Goal: Answer question/provide support

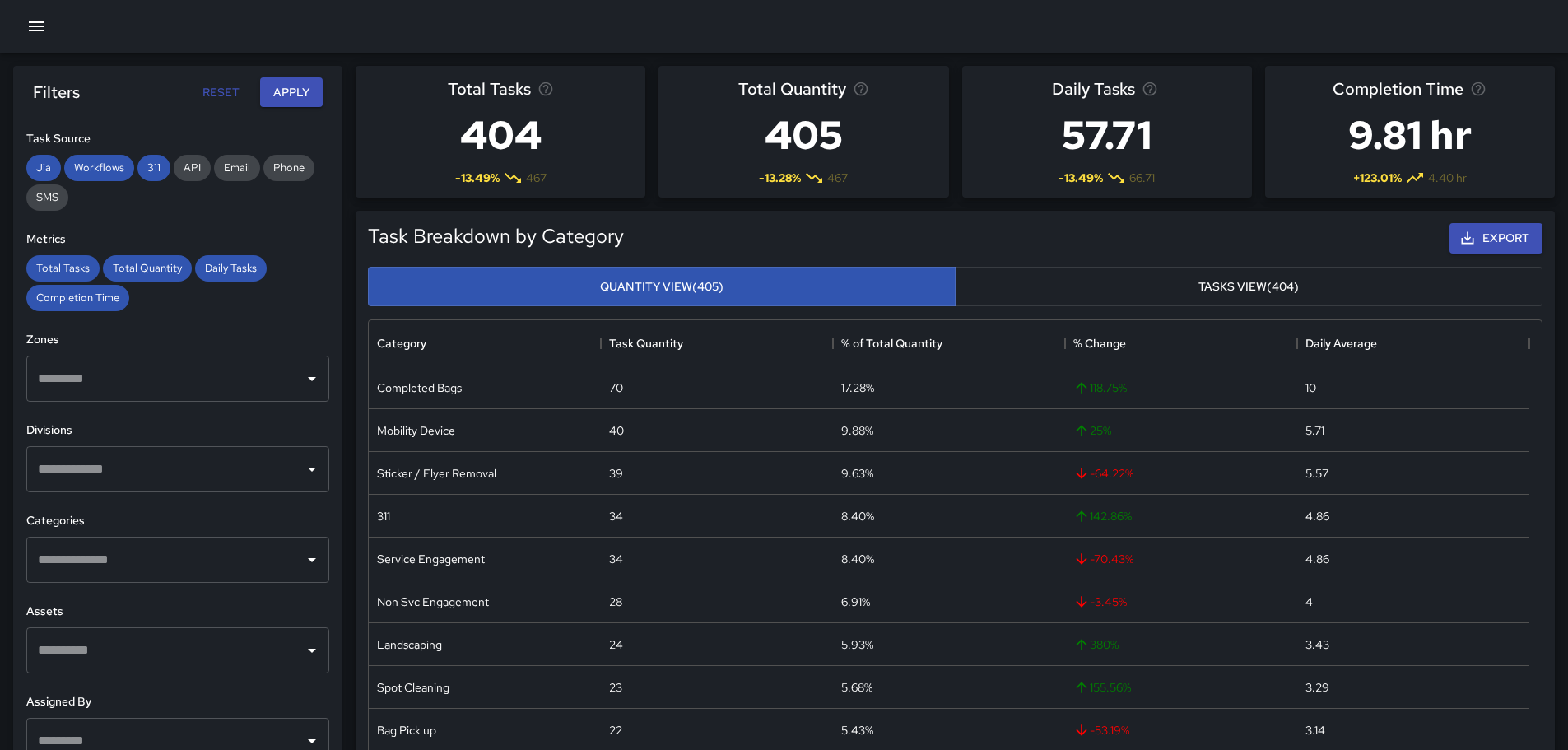
scroll to position [306, 0]
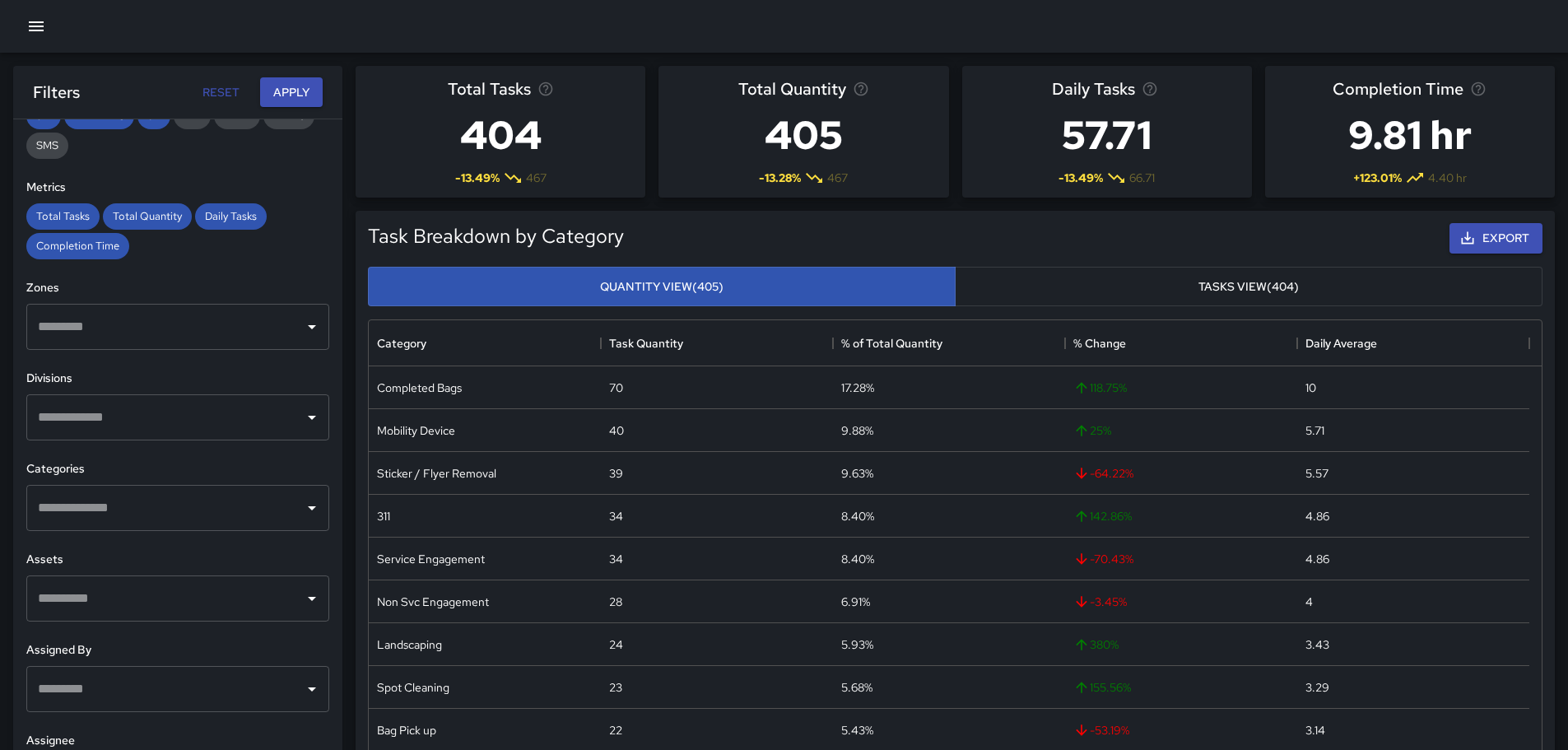
click at [101, 500] on input "text" at bounding box center [165, 508] width 263 height 31
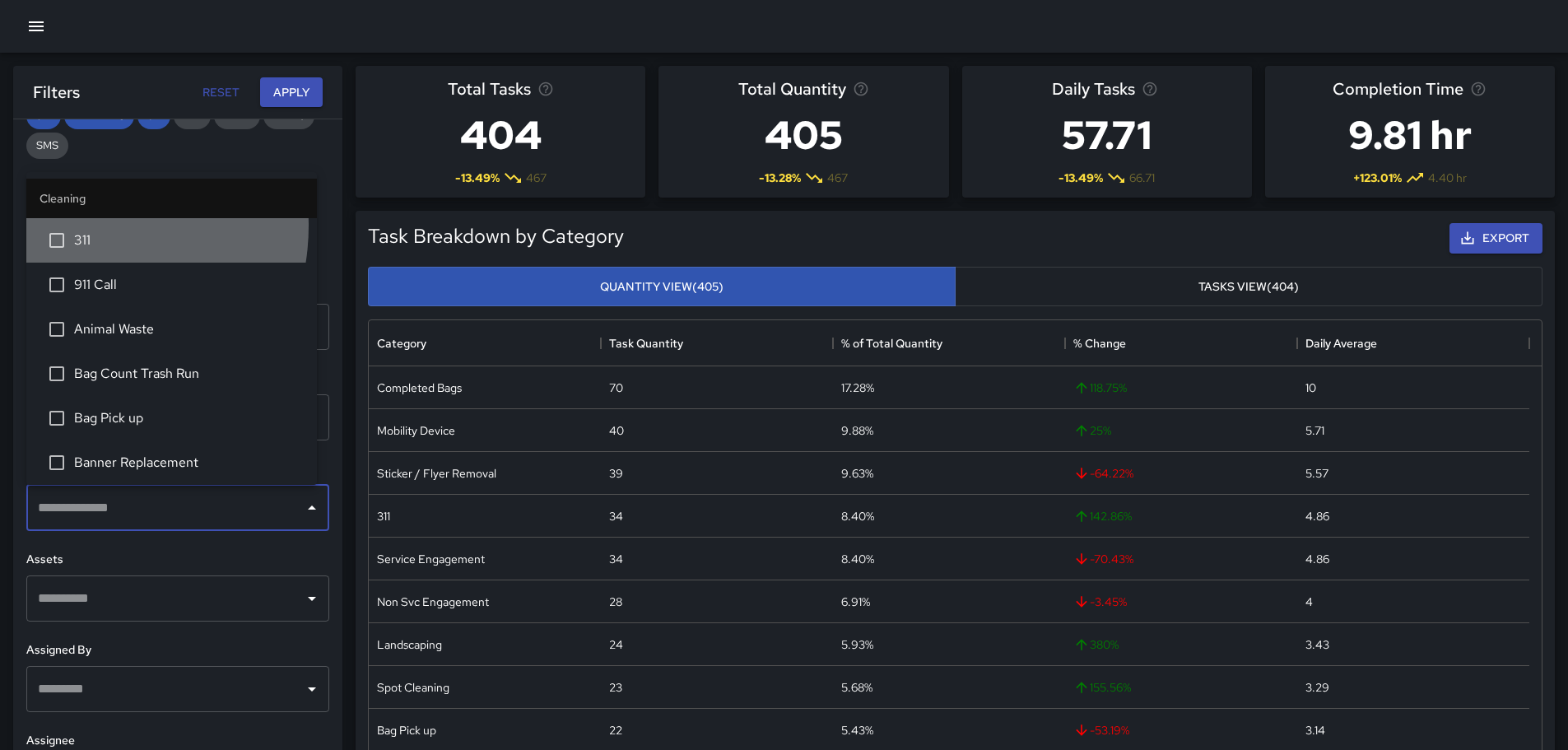
click at [76, 226] on li "311" at bounding box center [171, 240] width 290 height 44
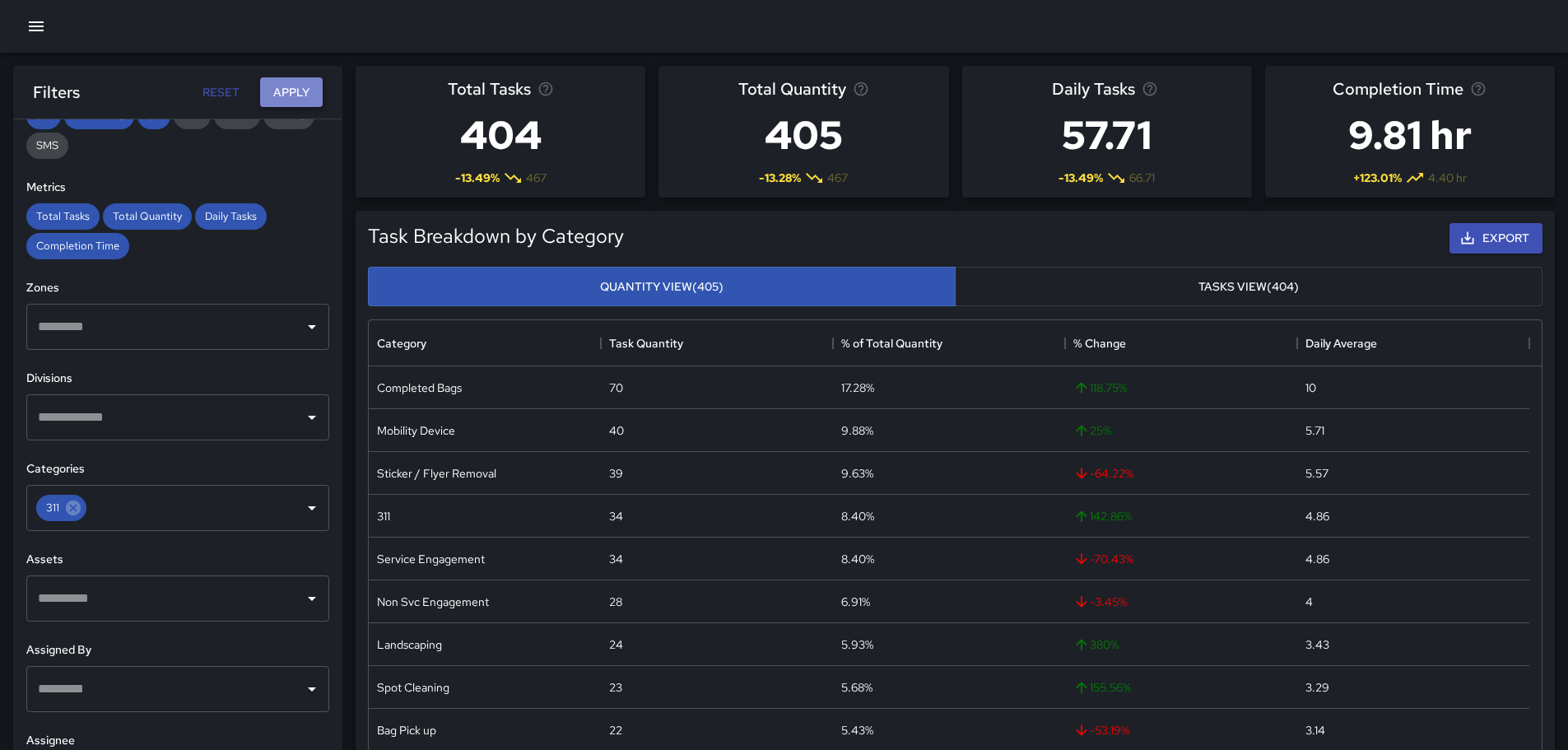
click at [284, 80] on button "Apply" at bounding box center [292, 92] width 63 height 30
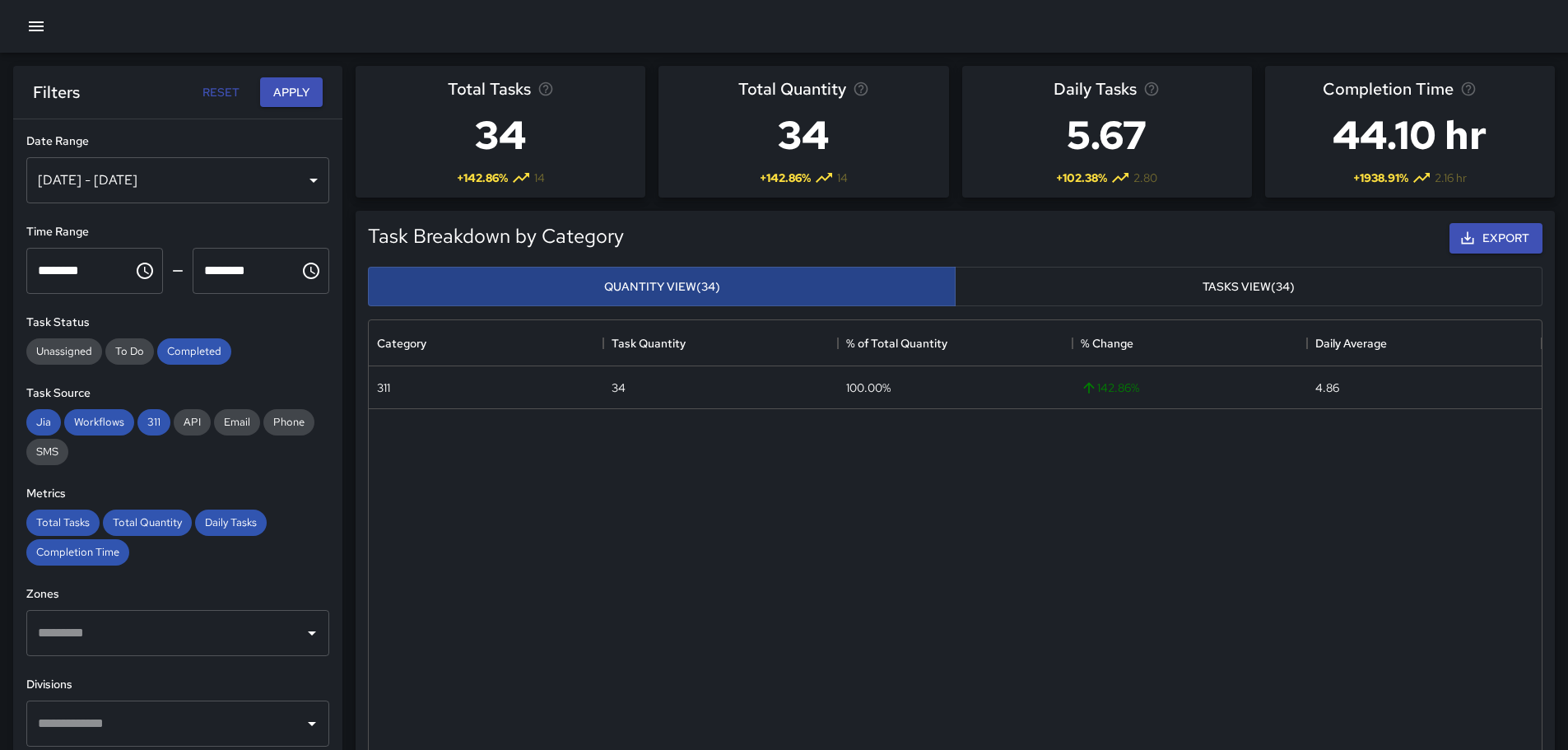
scroll to position [493, 0]
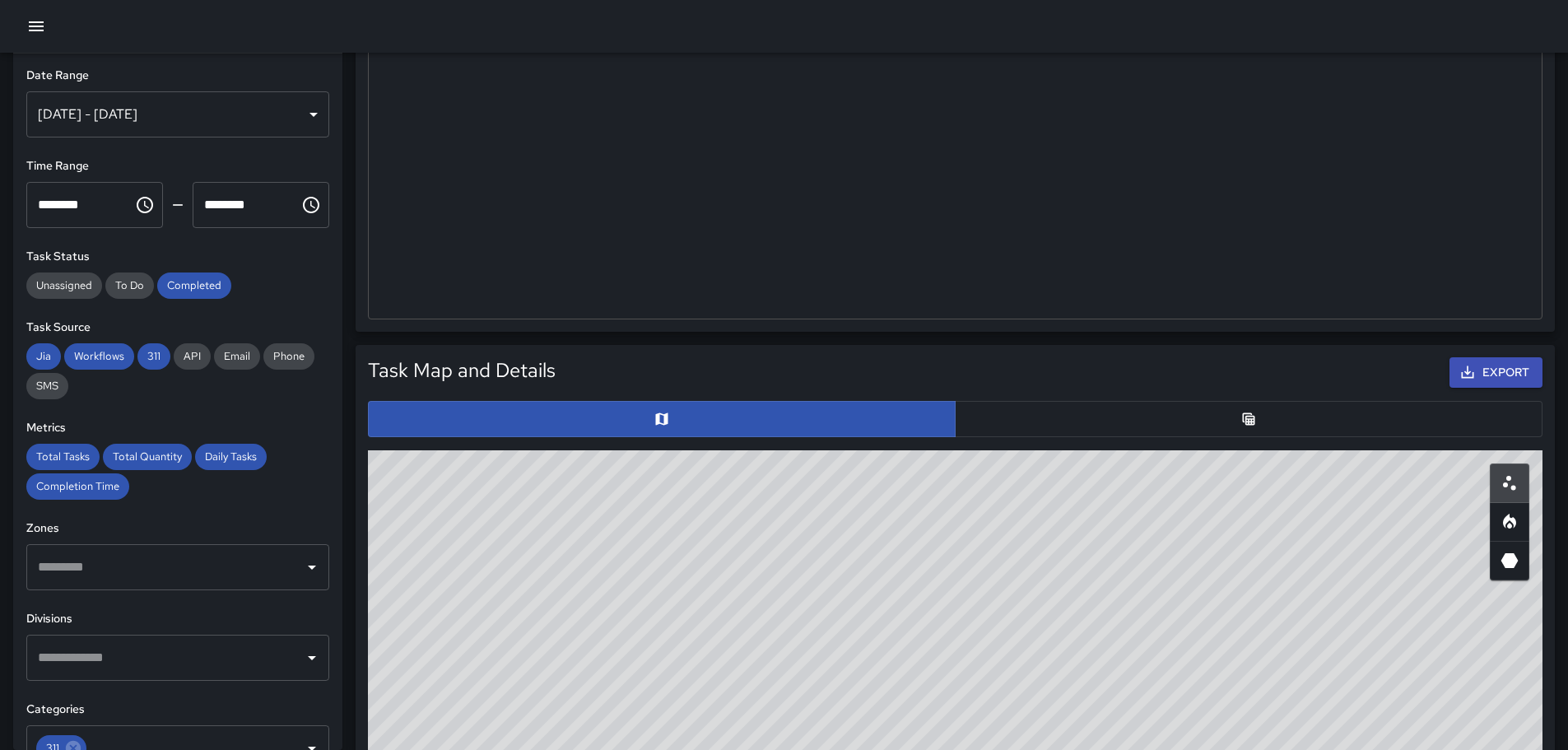
click at [1031, 414] on button "button" at bounding box center [1249, 419] width 588 height 36
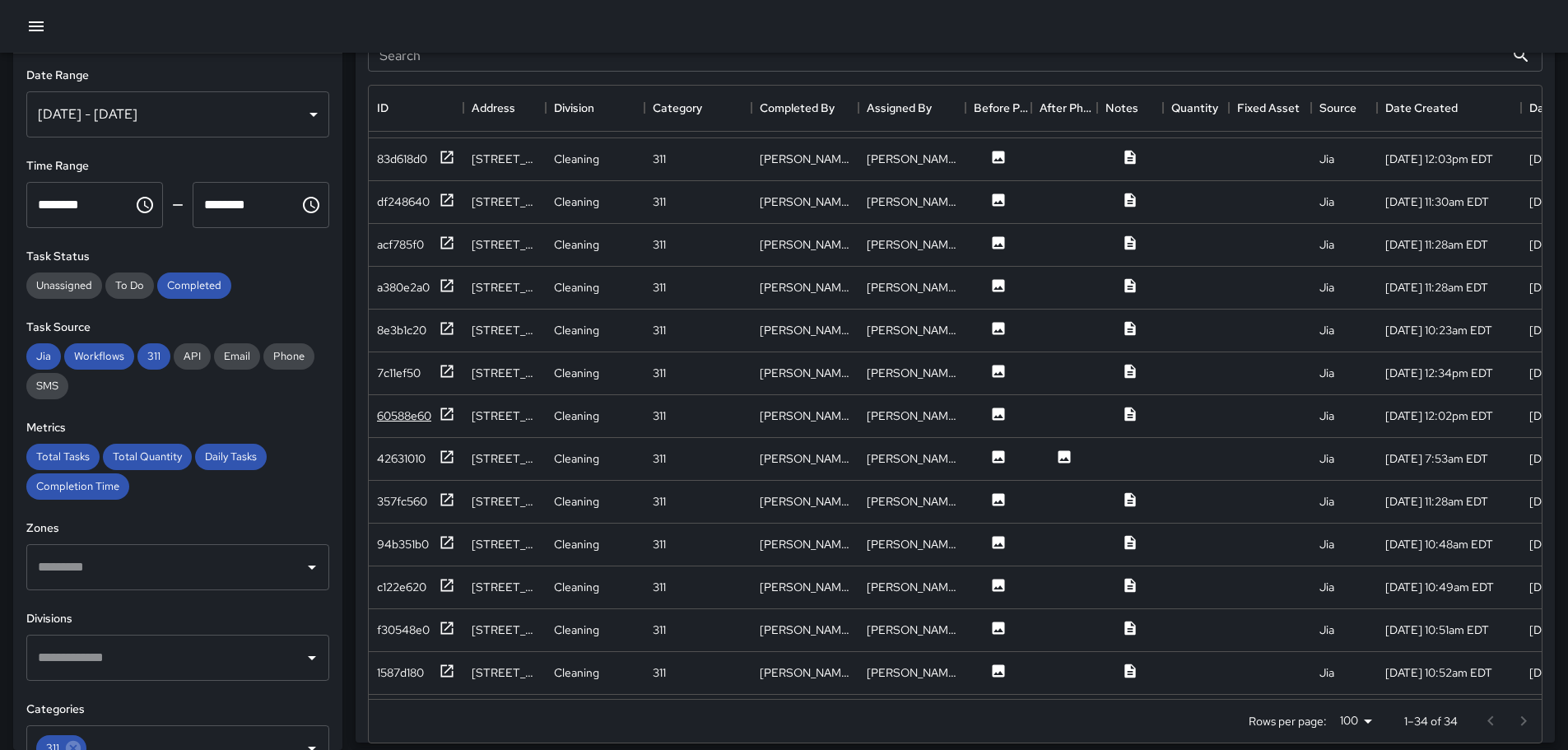
scroll to position [247, 0]
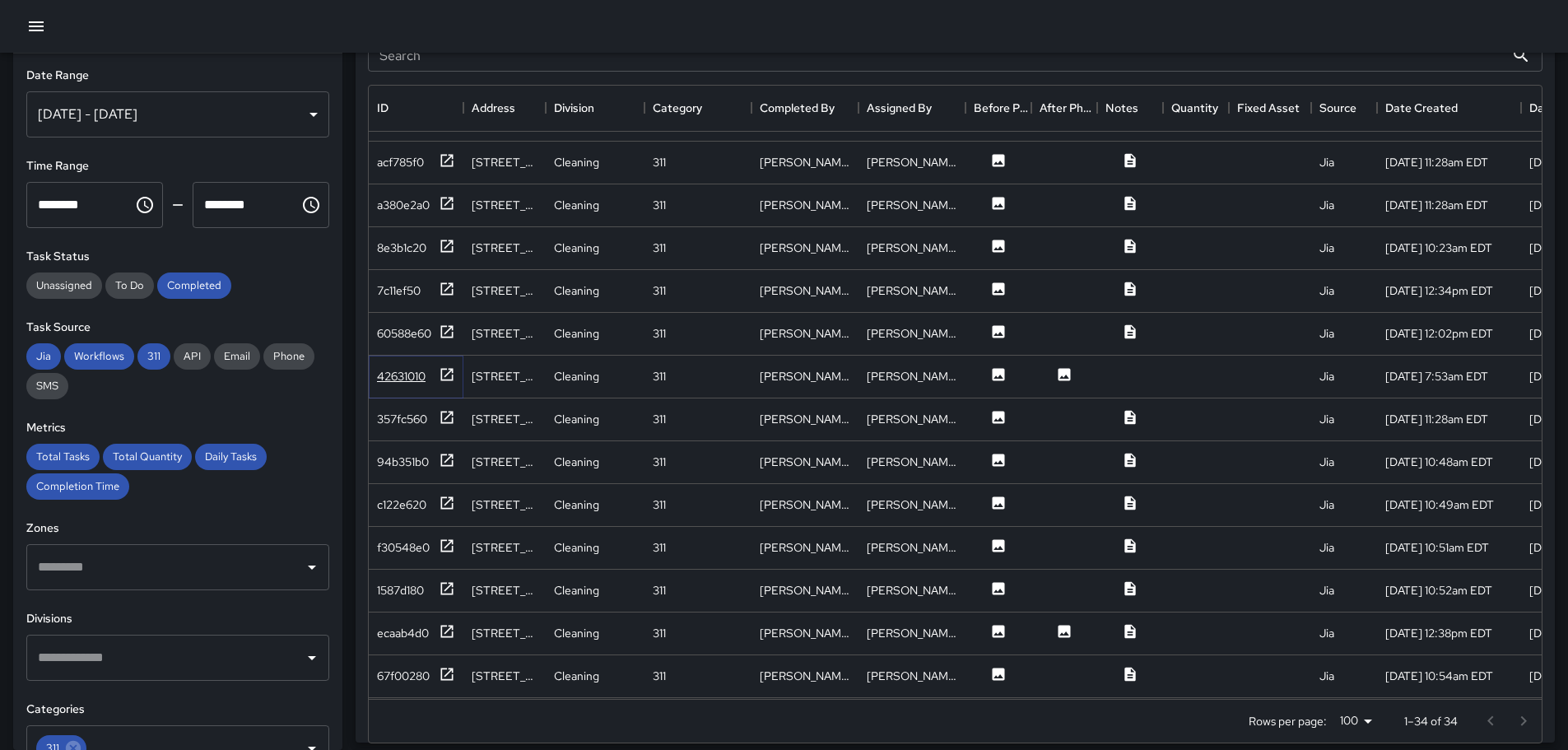
click at [414, 376] on div "42631010" at bounding box center [400, 375] width 48 height 17
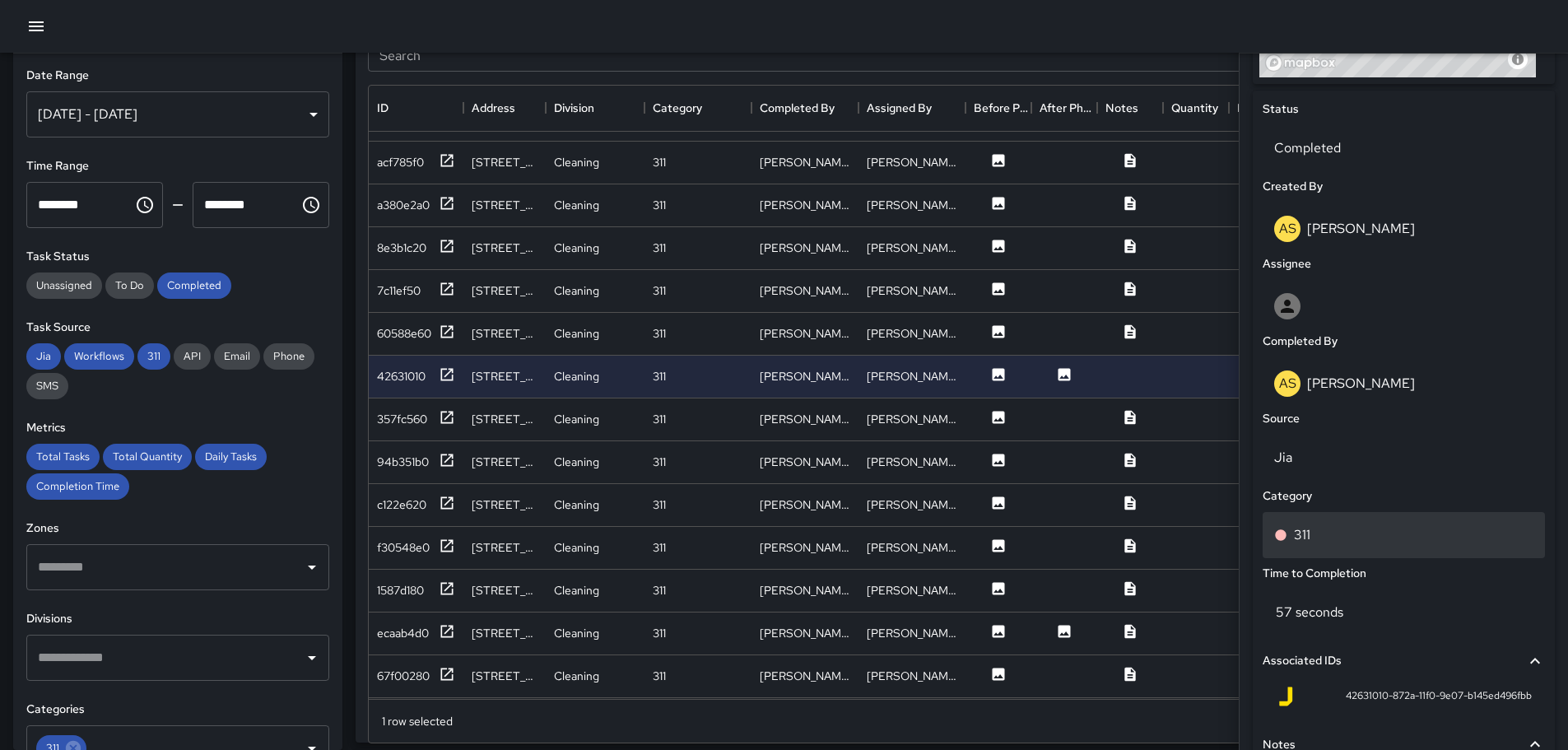
scroll to position [899, 0]
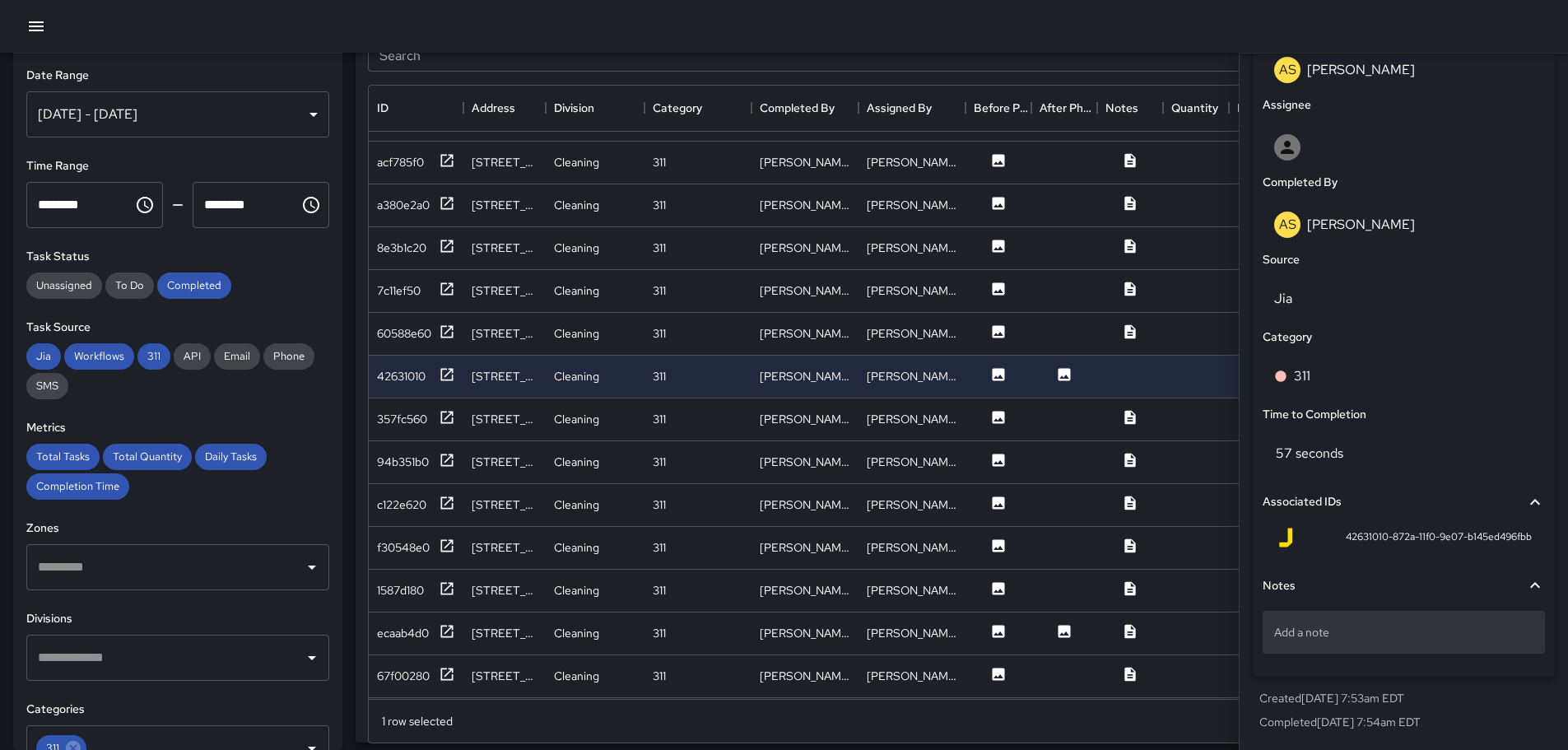
click at [1365, 649] on div "Add a note" at bounding box center [1403, 632] width 282 height 43
type textarea "**********"
click at [1382, 664] on div "Request #25-00553428-DO" at bounding box center [1403, 635] width 282 height 63
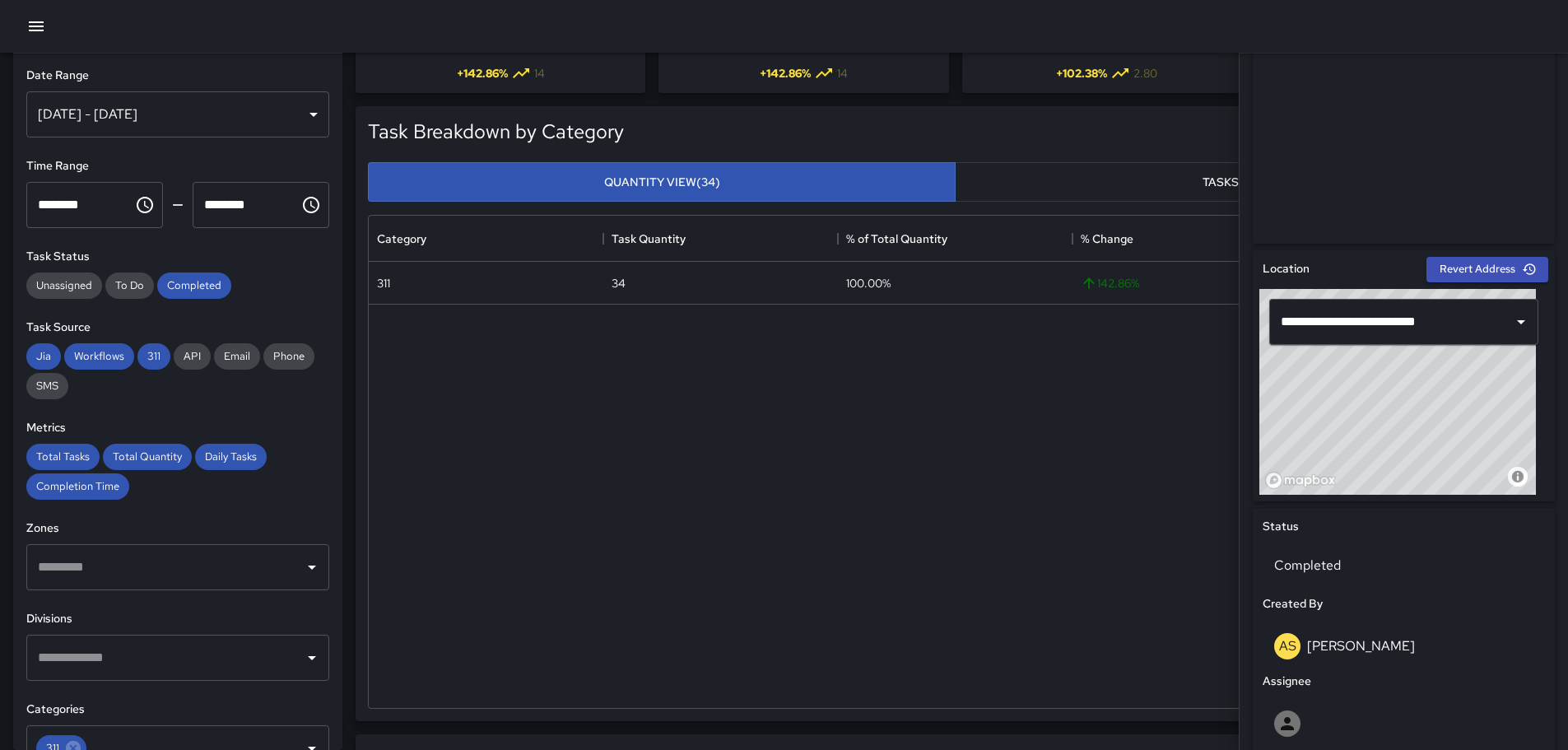
scroll to position [0, 0]
